Goal: Ask a question

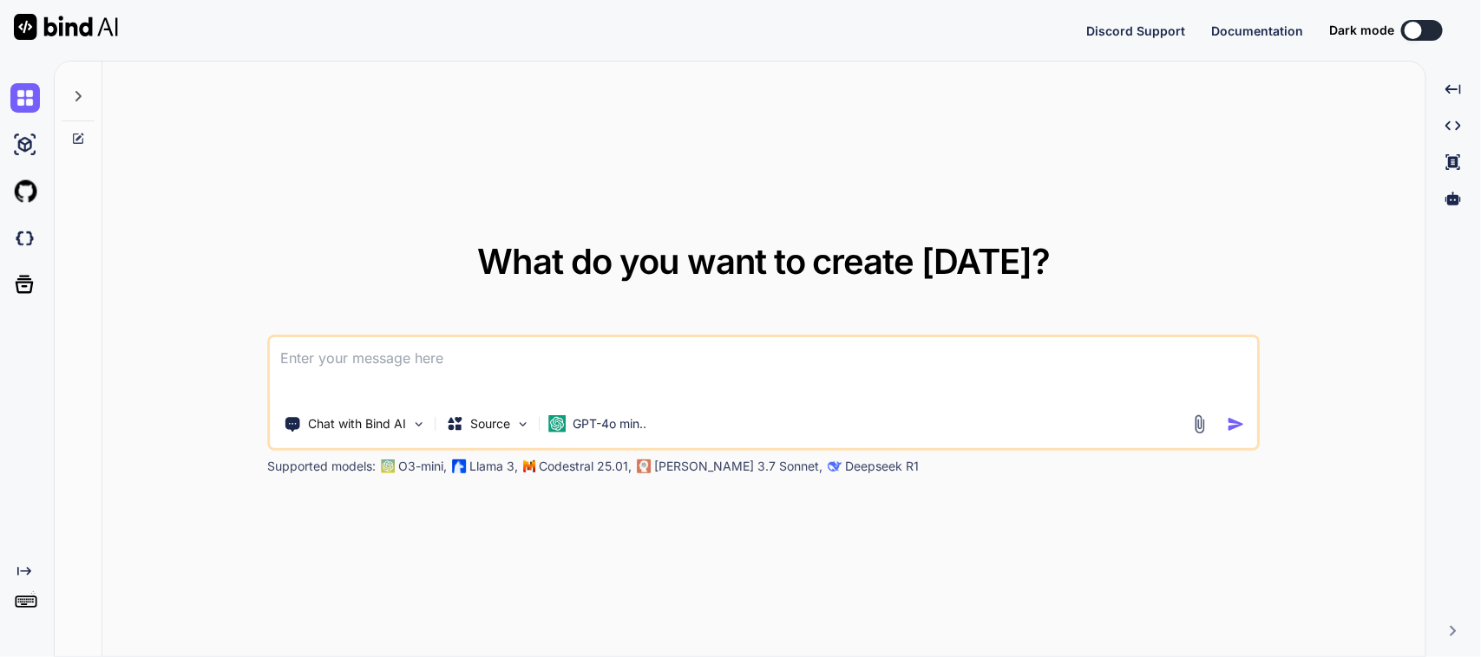
click at [565, 356] on textarea at bounding box center [764, 369] width 986 height 64
type textarea "x"
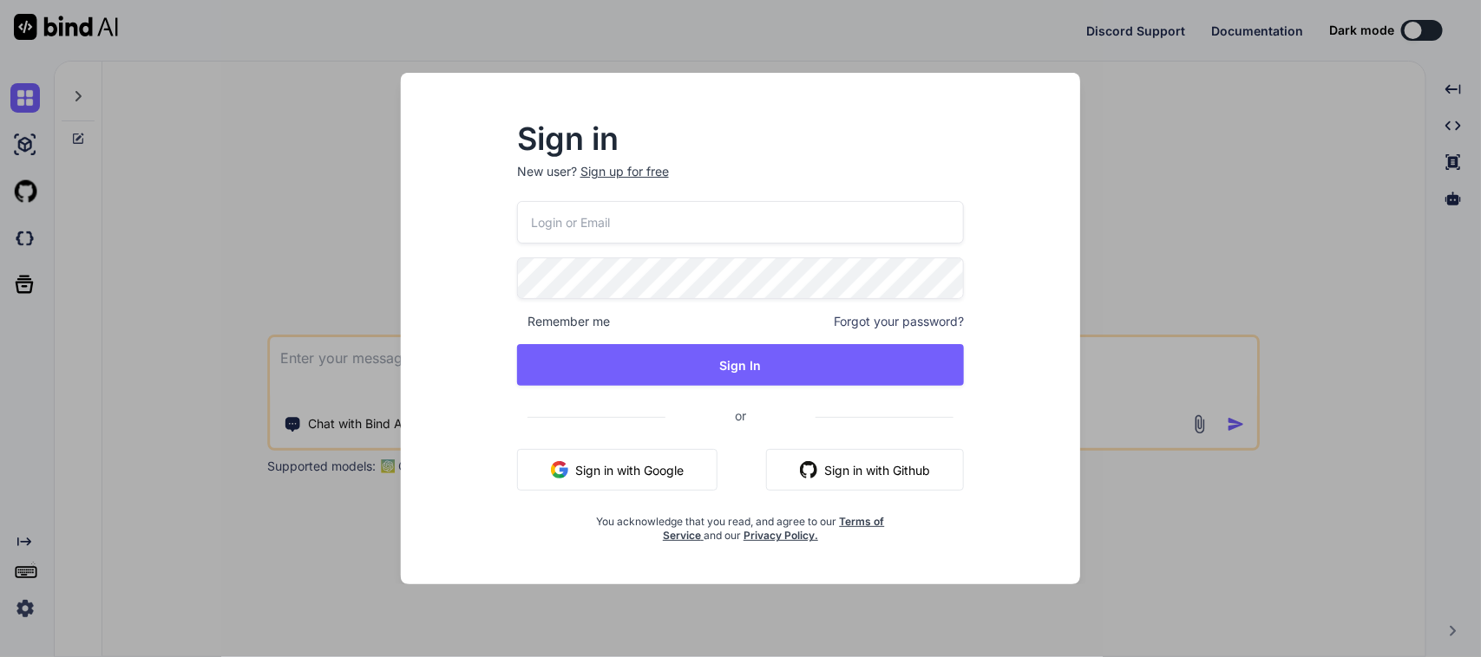
type textarea "l"
type textarea "x"
type textarea "le"
type textarea "x"
type textarea "lea"
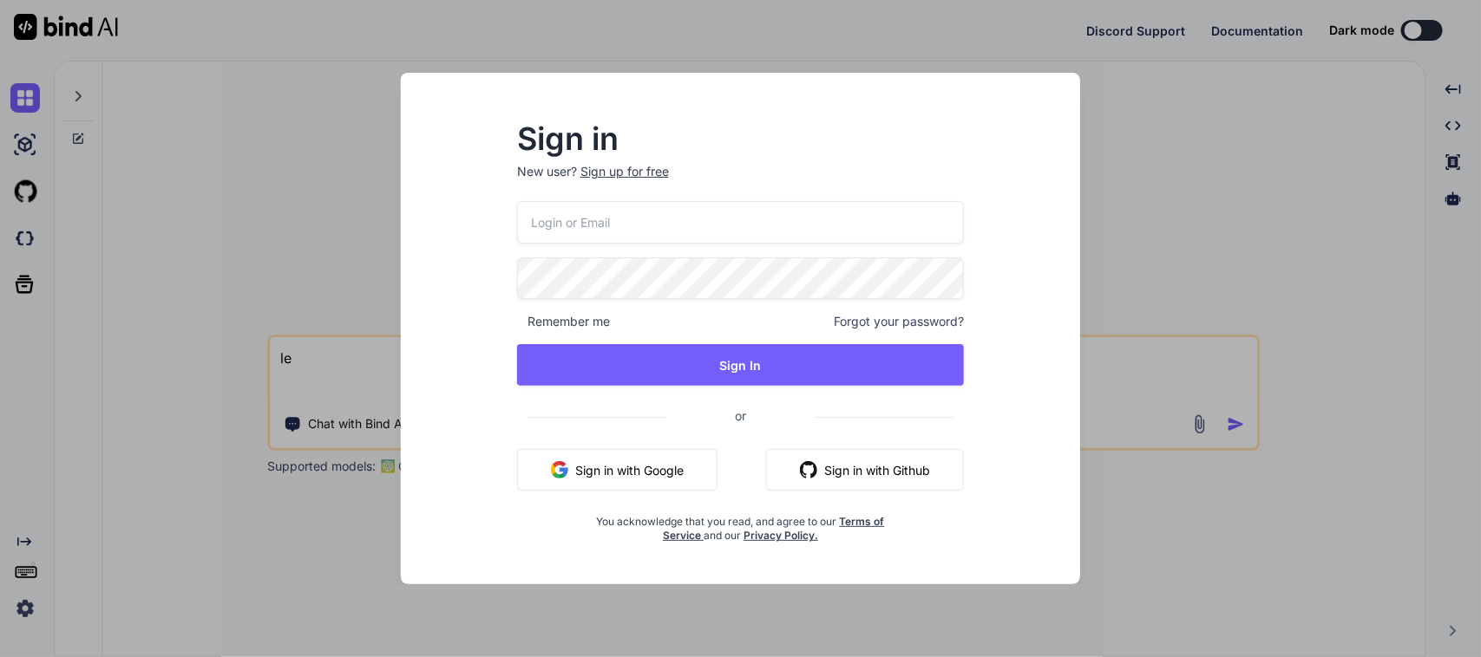
type textarea "x"
type textarea "lea"
click at [626, 479] on button "Sign in with Google" at bounding box center [617, 470] width 200 height 42
